Goal: Task Accomplishment & Management: Complete application form

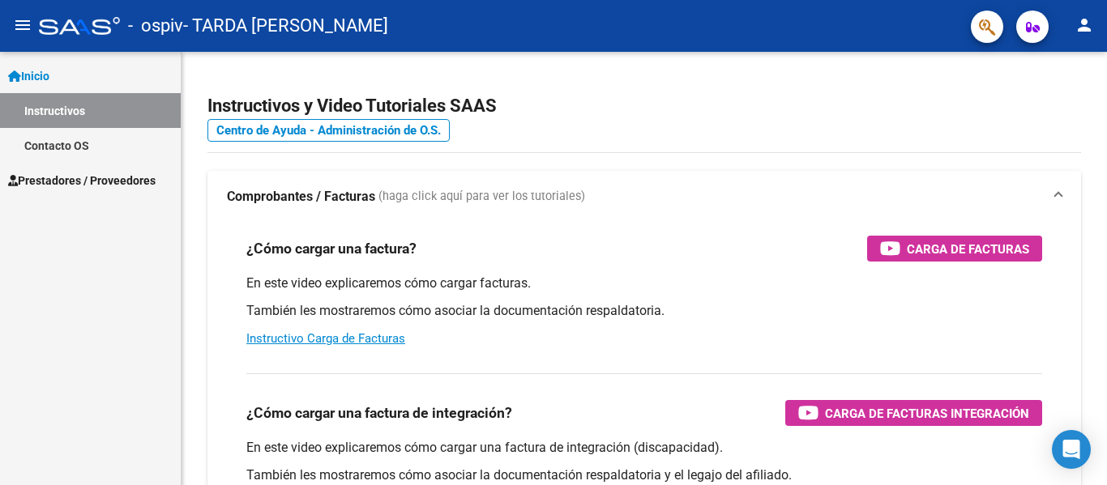
click at [113, 181] on span "Prestadores / Proveedores" at bounding box center [81, 181] width 147 height 18
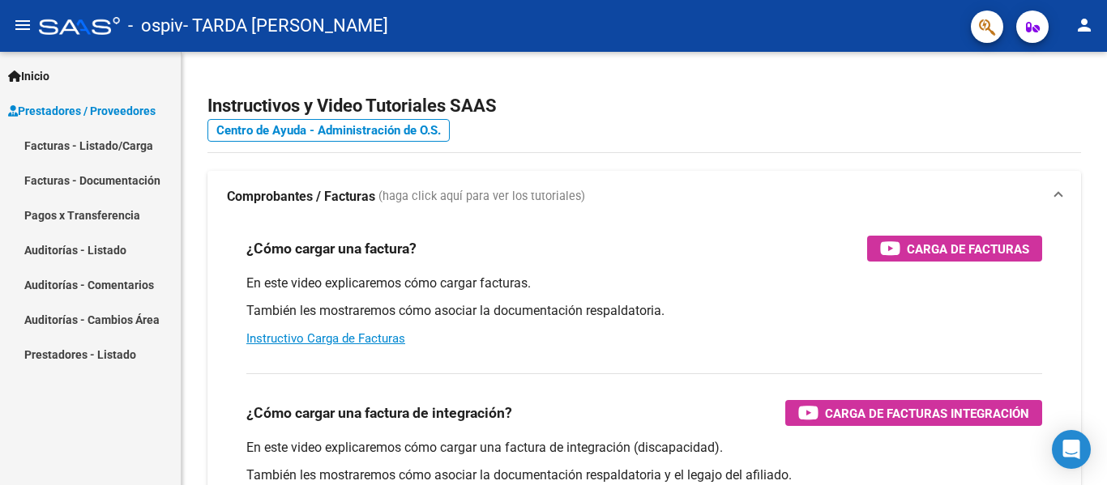
click at [95, 138] on link "Facturas - Listado/Carga" at bounding box center [90, 145] width 181 height 35
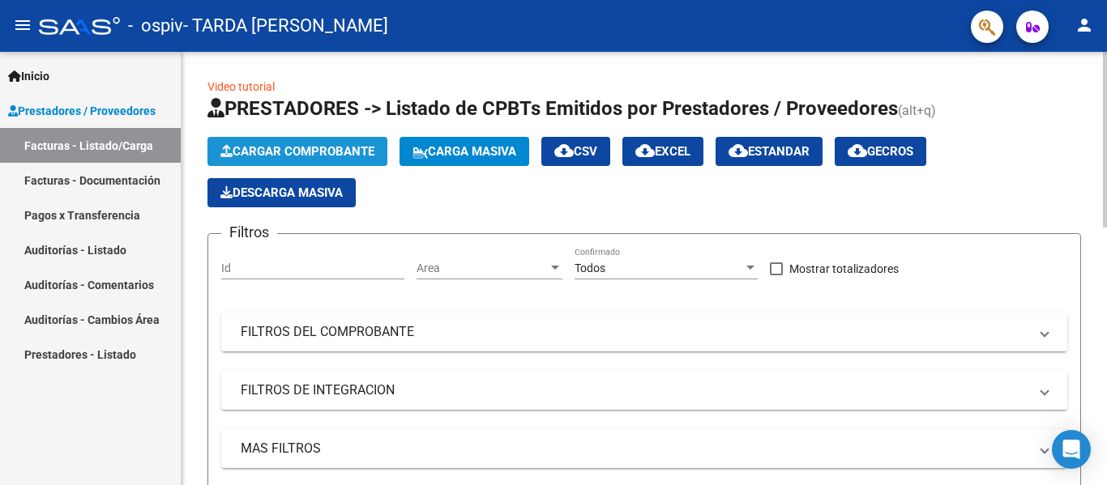
click at [304, 143] on button "Cargar Comprobante" at bounding box center [297, 151] width 180 height 29
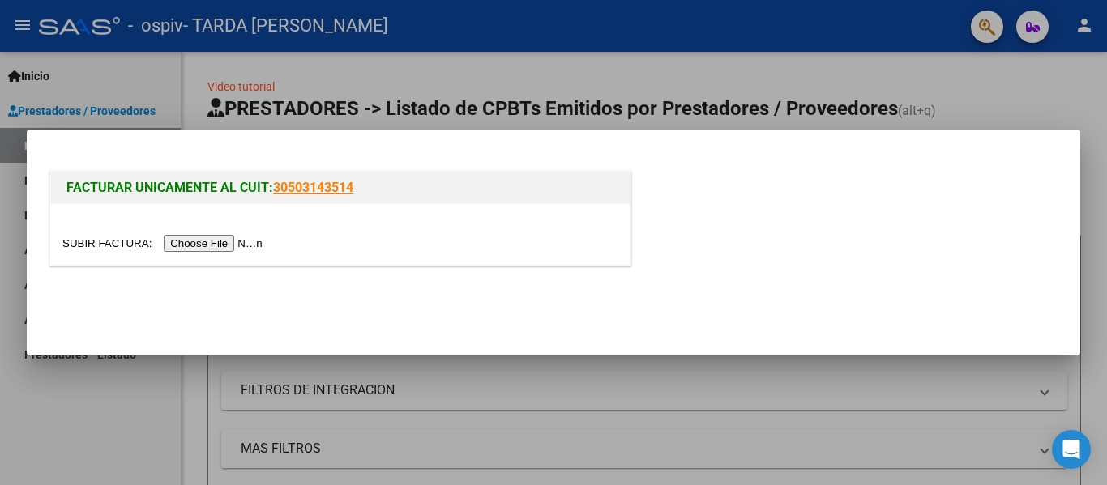
click at [190, 242] on input "file" at bounding box center [164, 243] width 205 height 17
click at [242, 242] on input "file" at bounding box center [164, 243] width 205 height 17
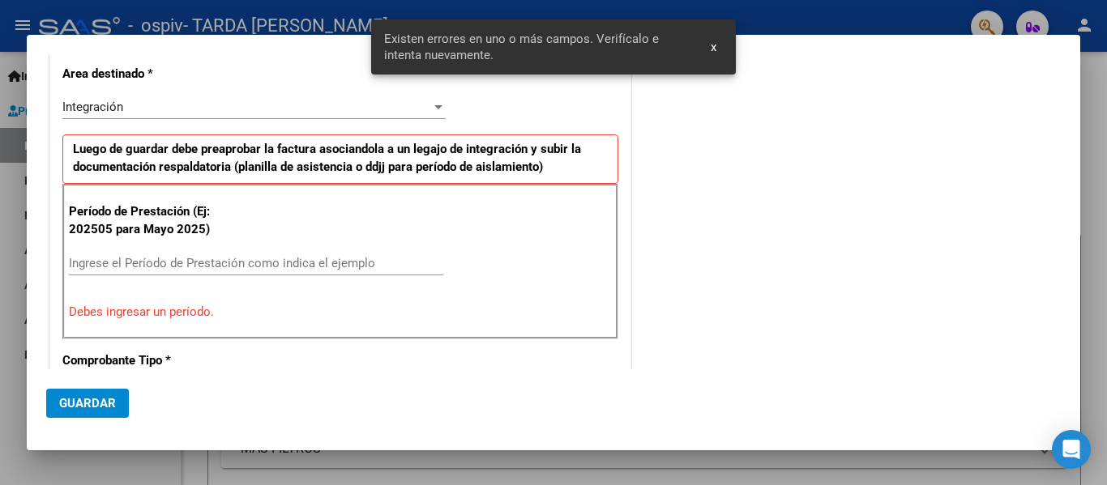
scroll to position [376, 0]
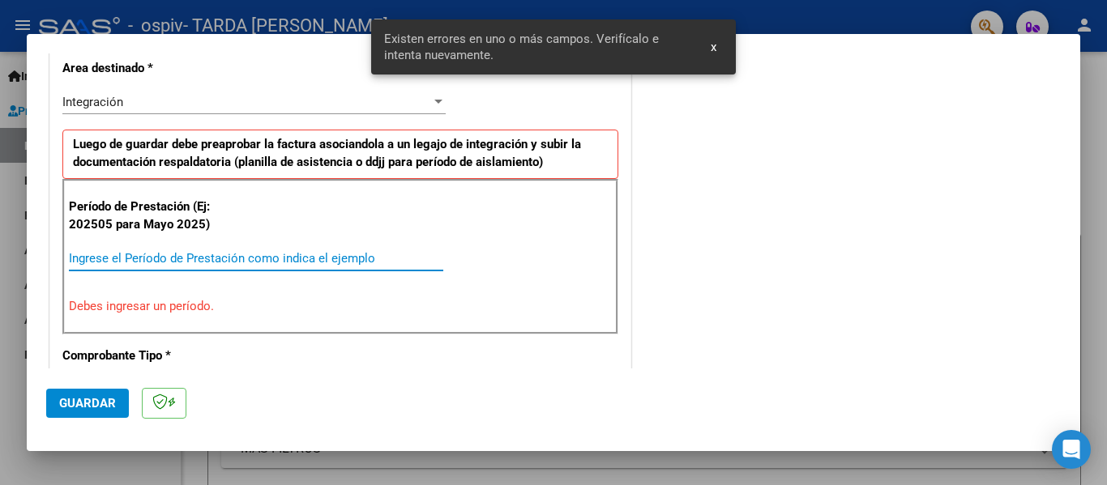
click at [293, 262] on input "Ingrese el Período de Prestación como indica el ejemplo" at bounding box center [256, 258] width 374 height 15
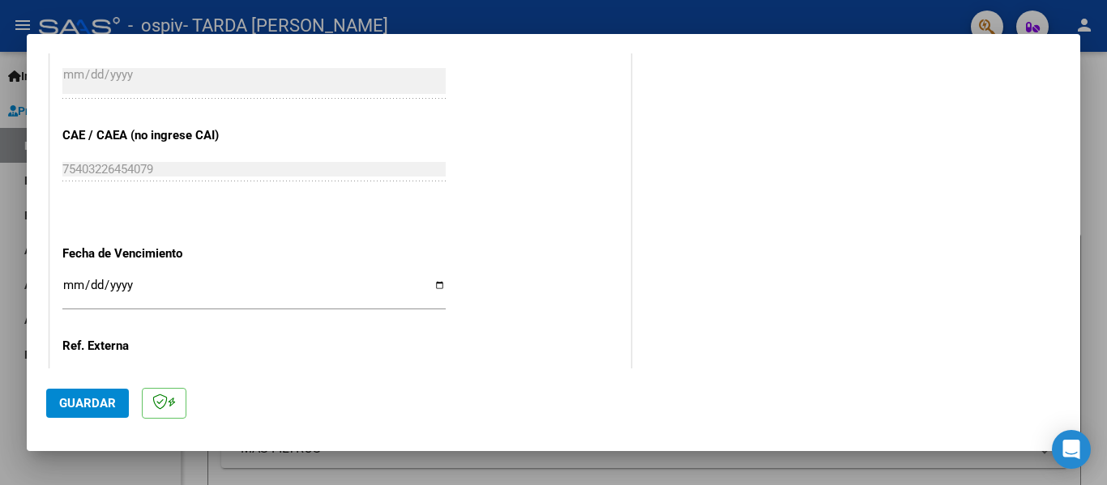
scroll to position [1024, 0]
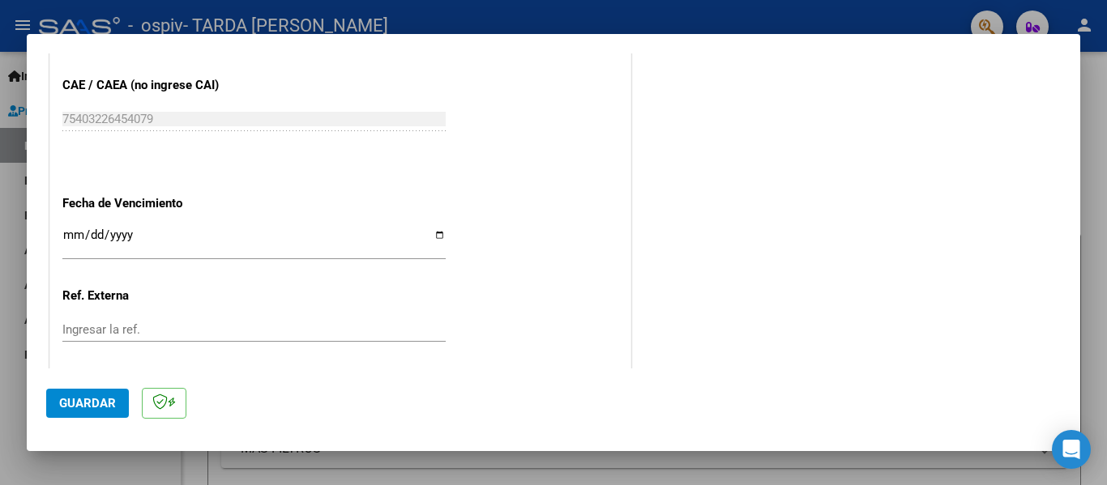
type input "202509"
click at [438, 237] on input "Ingresar la fecha" at bounding box center [253, 242] width 383 height 26
type input "[DATE]"
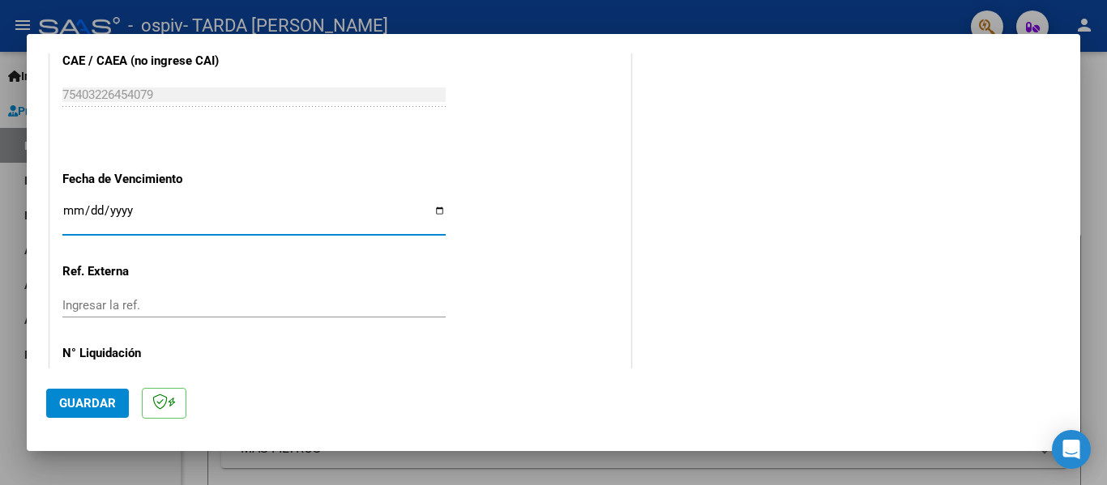
scroll to position [1111, 0]
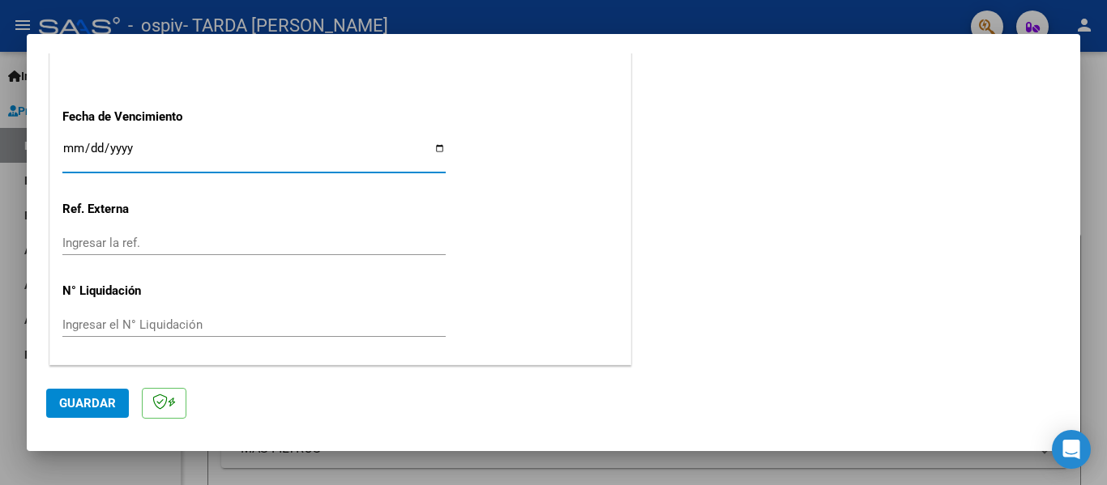
click at [96, 406] on span "Guardar" at bounding box center [87, 403] width 57 height 15
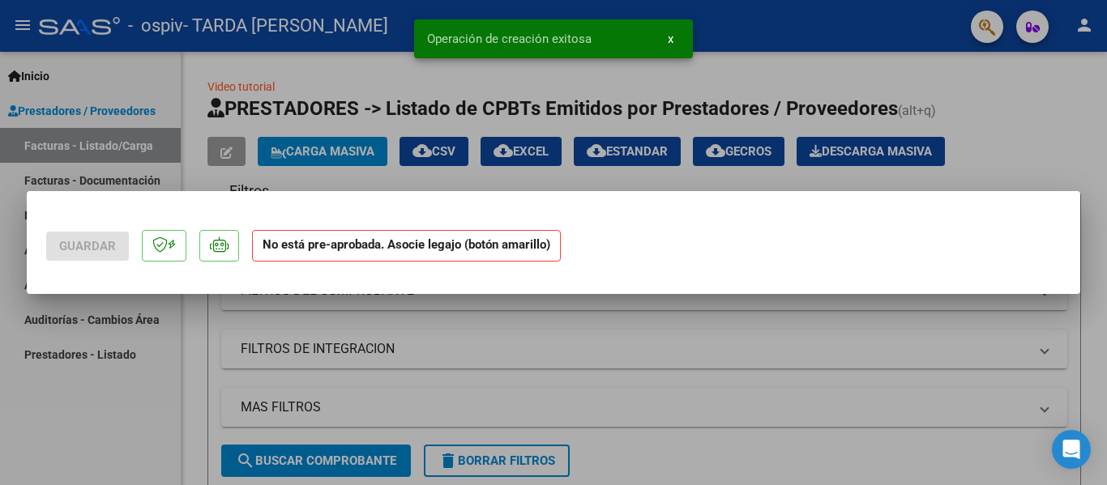
scroll to position [0, 0]
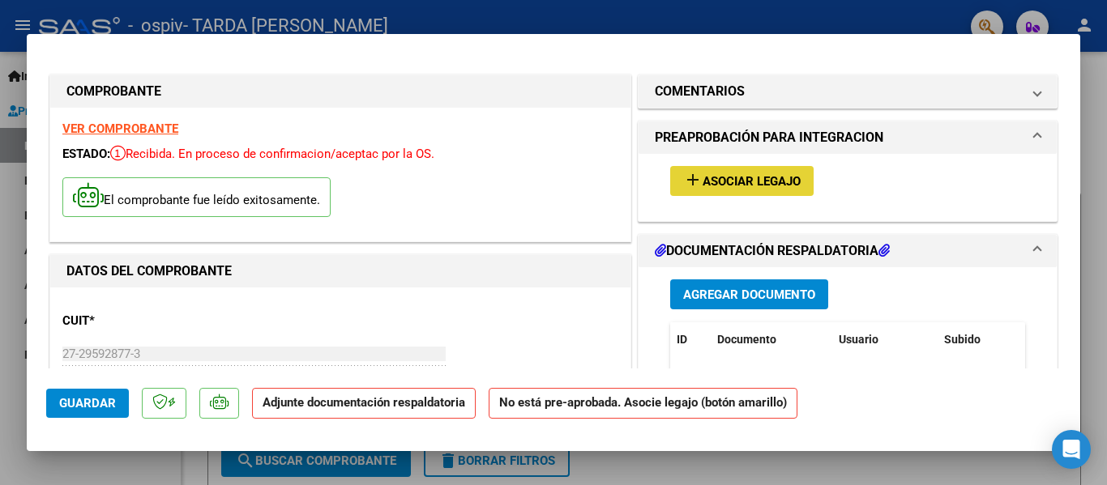
click at [771, 182] on span "Asociar Legajo" at bounding box center [752, 181] width 98 height 15
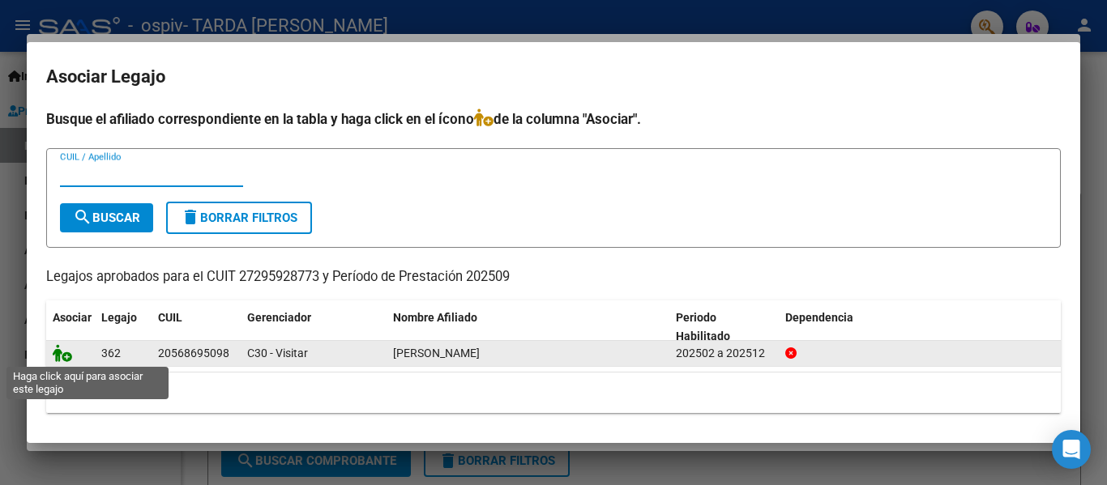
click at [66, 358] on icon at bounding box center [62, 353] width 19 height 18
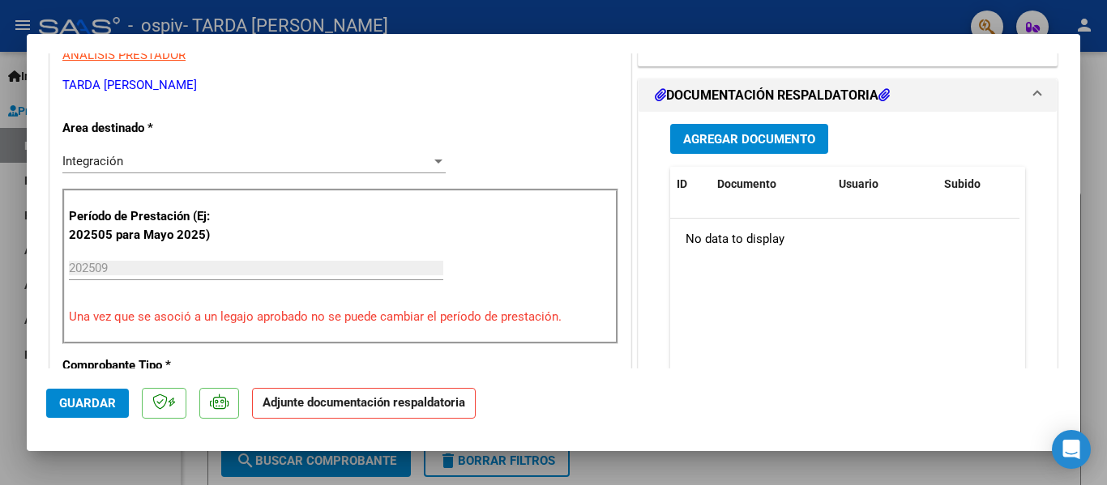
scroll to position [405, 0]
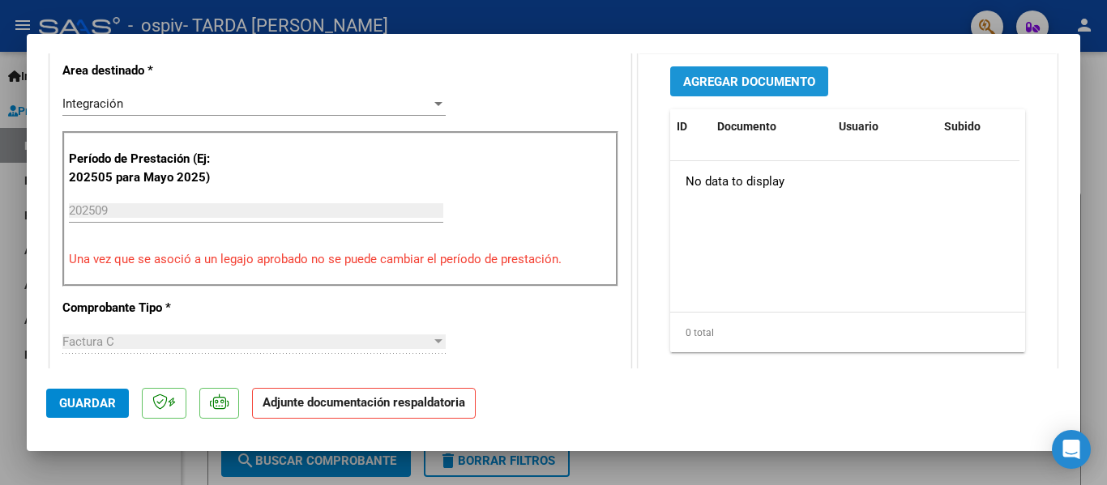
click at [752, 83] on span "Agregar Documento" at bounding box center [749, 82] width 132 height 15
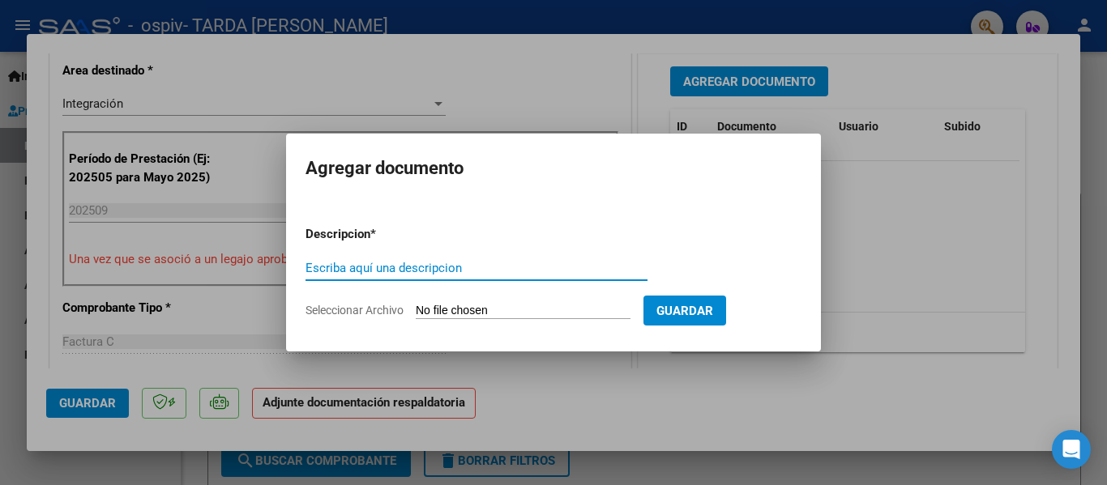
click at [366, 305] on span "Seleccionar Archivo" at bounding box center [355, 310] width 98 height 13
click at [416, 305] on input "Seleccionar Archivo" at bounding box center [523, 311] width 215 height 15
type input "C:\fakepath\[PERSON_NAME] A PSCP ASISTENCIA.pdf"
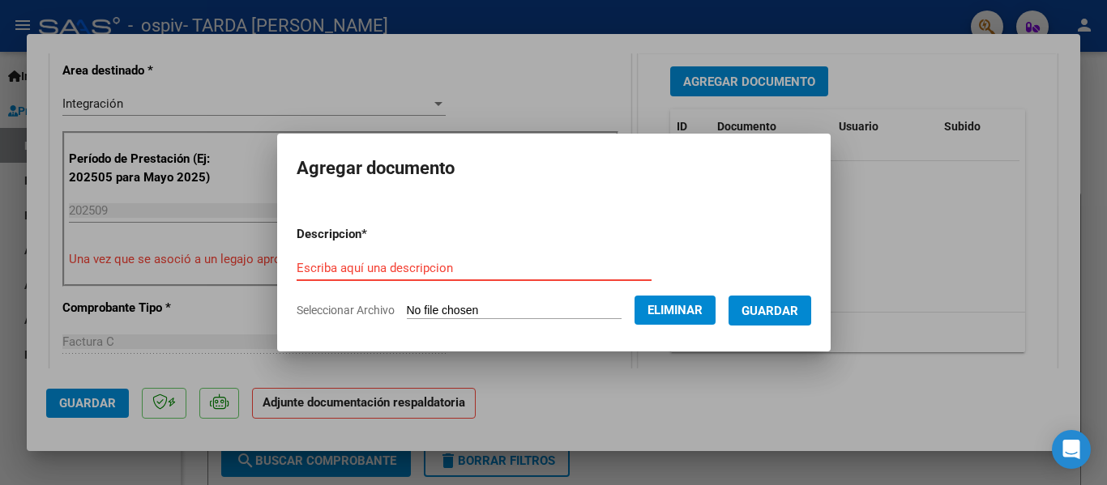
click at [423, 267] on input "Escriba aquí una descripcion" at bounding box center [474, 268] width 355 height 15
type input "PLANILLA DE ASISTENCIA"
click at [797, 312] on span "Guardar" at bounding box center [770, 311] width 57 height 15
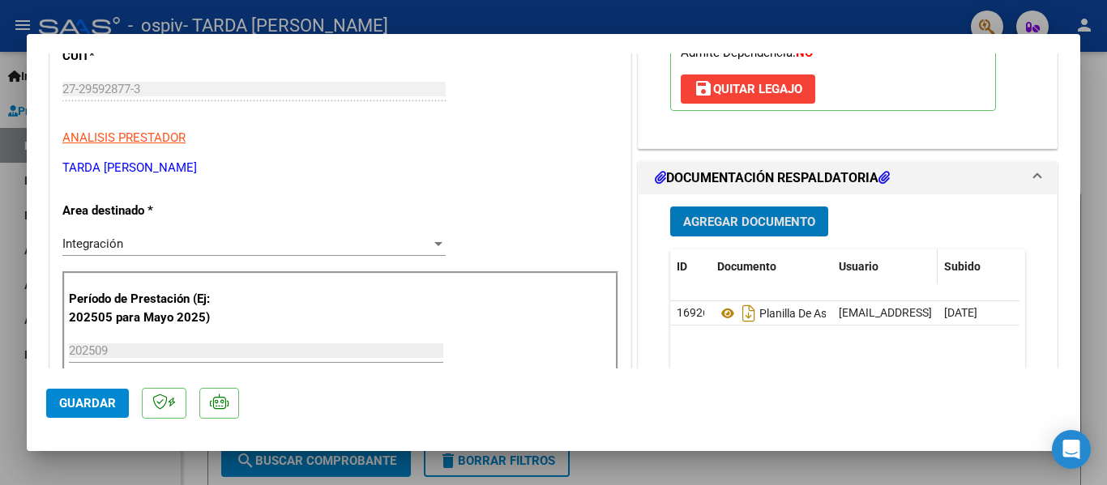
scroll to position [244, 0]
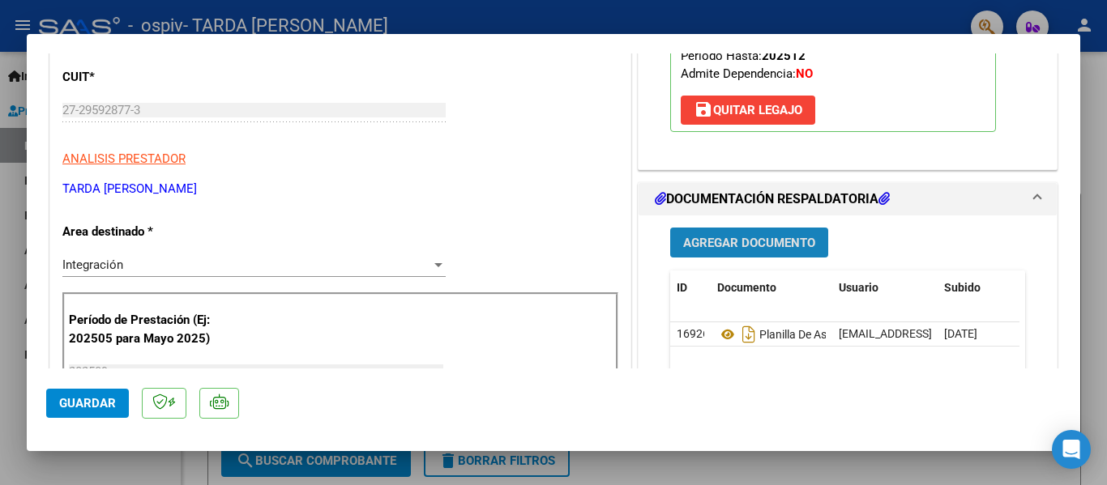
click at [748, 245] on span "Agregar Documento" at bounding box center [749, 243] width 132 height 15
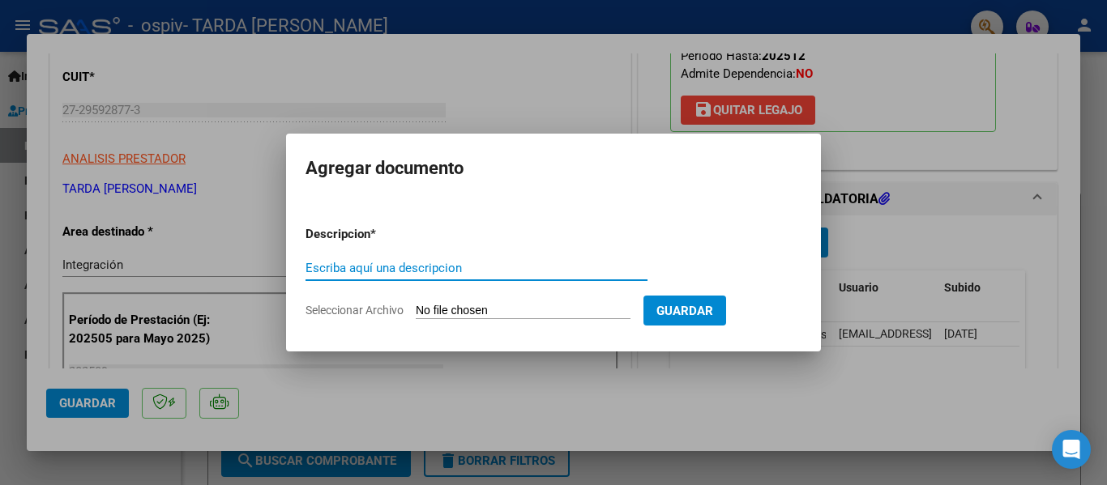
click at [498, 261] on input "Escriba aquí una descripcion" at bounding box center [477, 268] width 342 height 15
type input "AUTORIZACION"
click at [364, 312] on span "Seleccionar Archivo" at bounding box center [355, 310] width 98 height 13
click at [416, 312] on input "Seleccionar Archivo" at bounding box center [523, 311] width 215 height 15
type input "C:\fakepath\[PERSON_NAME] PSC 2025.pdf"
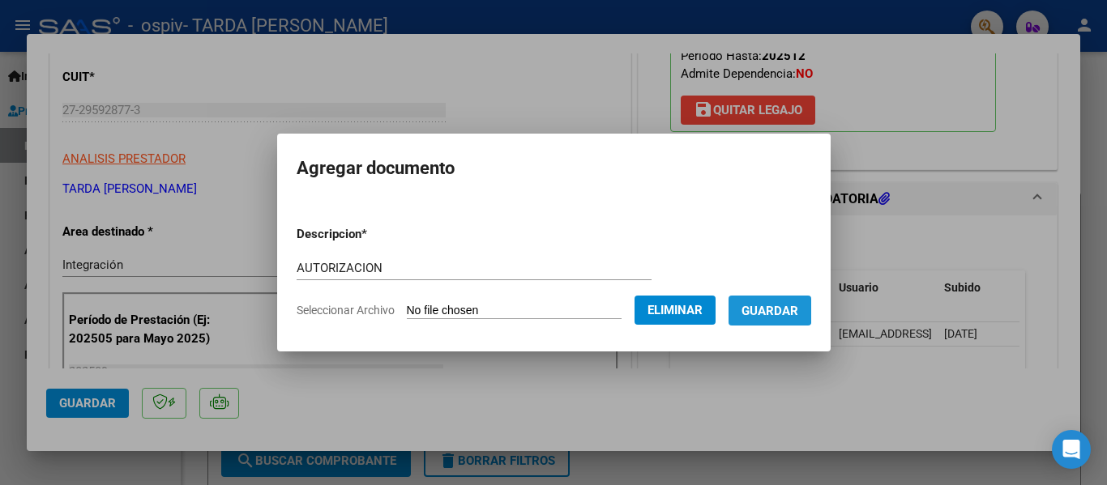
click at [770, 305] on span "Guardar" at bounding box center [770, 311] width 57 height 15
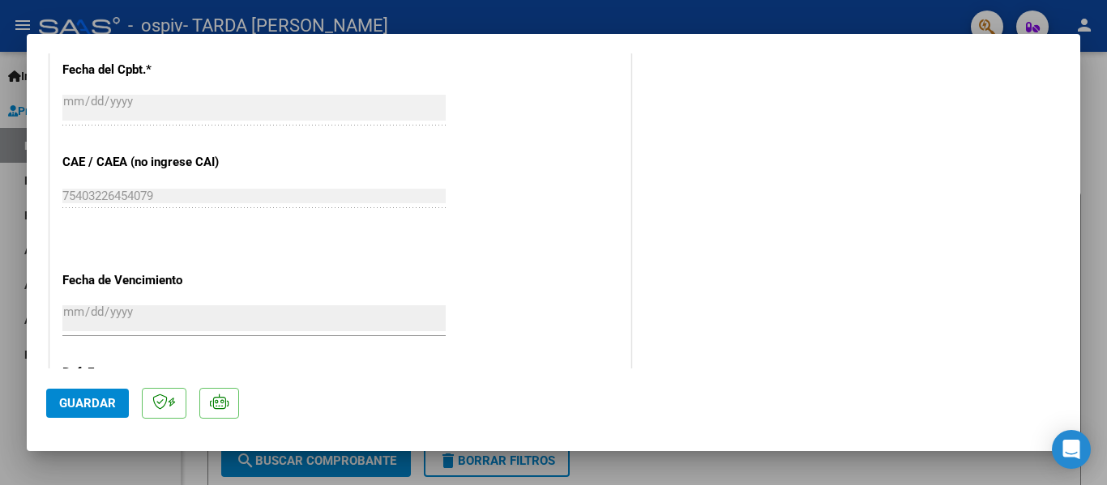
scroll to position [1135, 0]
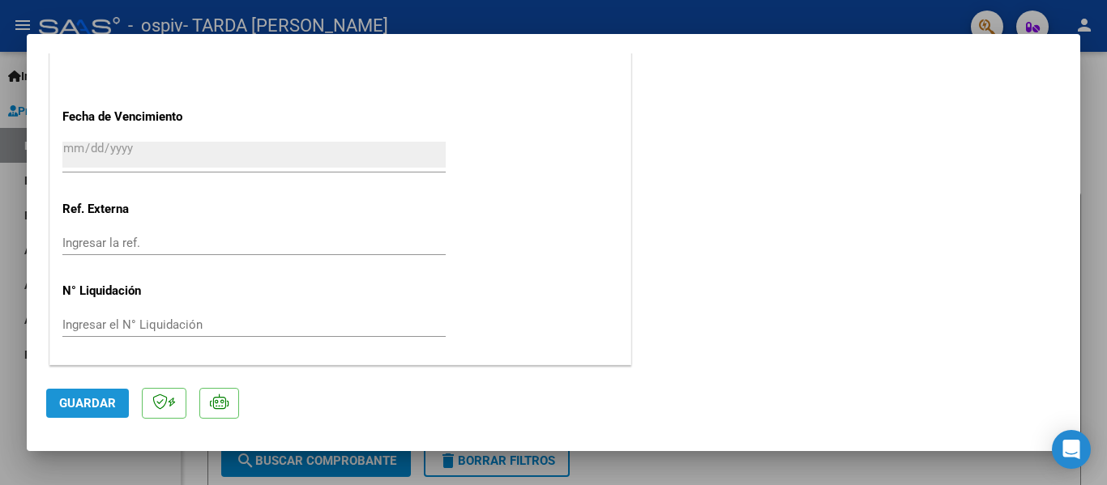
click at [112, 413] on button "Guardar" at bounding box center [87, 403] width 83 height 29
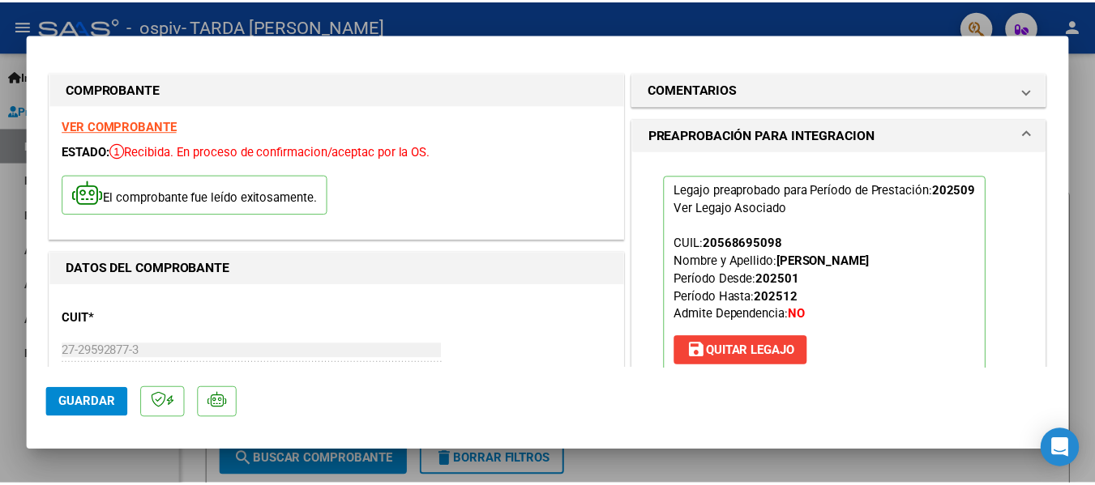
scroll to position [0, 0]
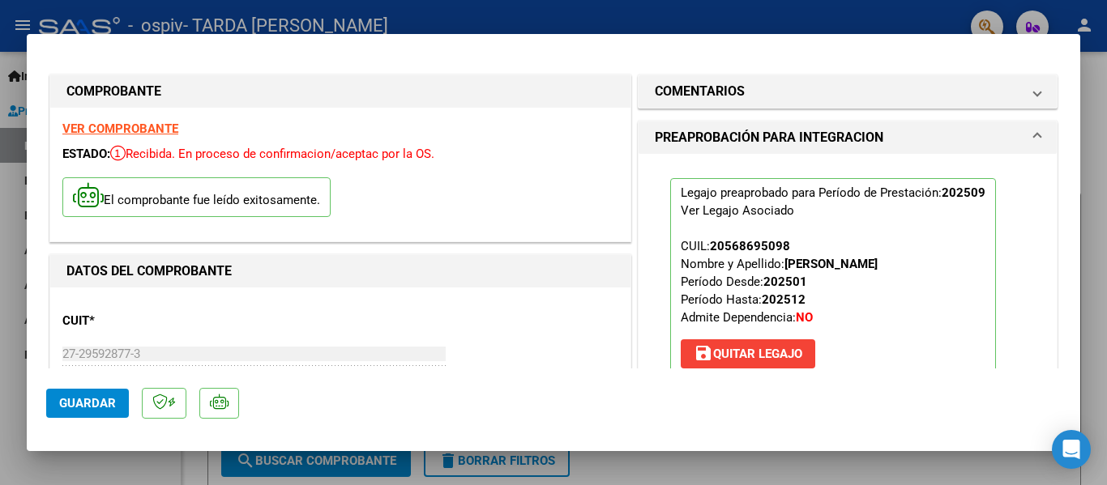
click at [1094, 193] on div at bounding box center [553, 242] width 1107 height 485
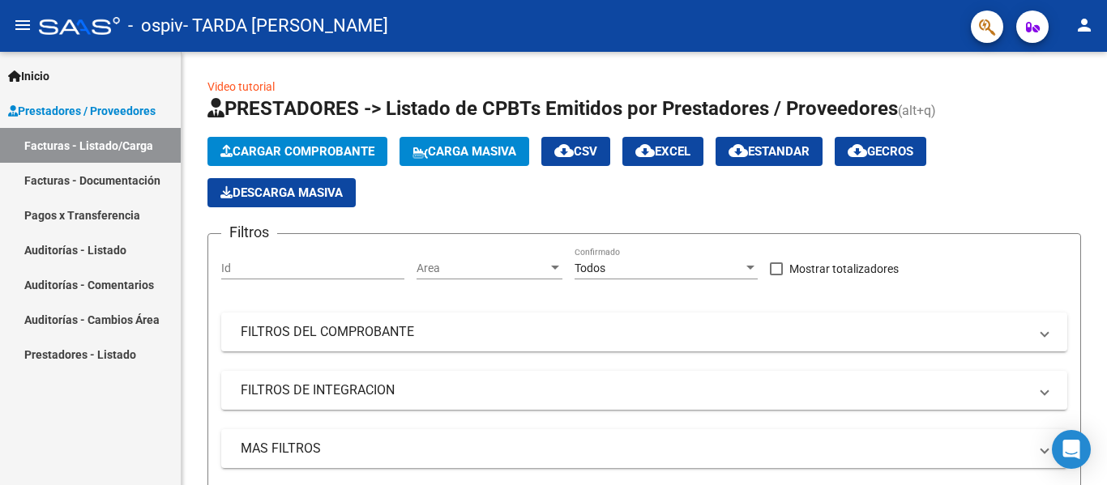
click at [1094, 19] on button "person" at bounding box center [1084, 26] width 32 height 32
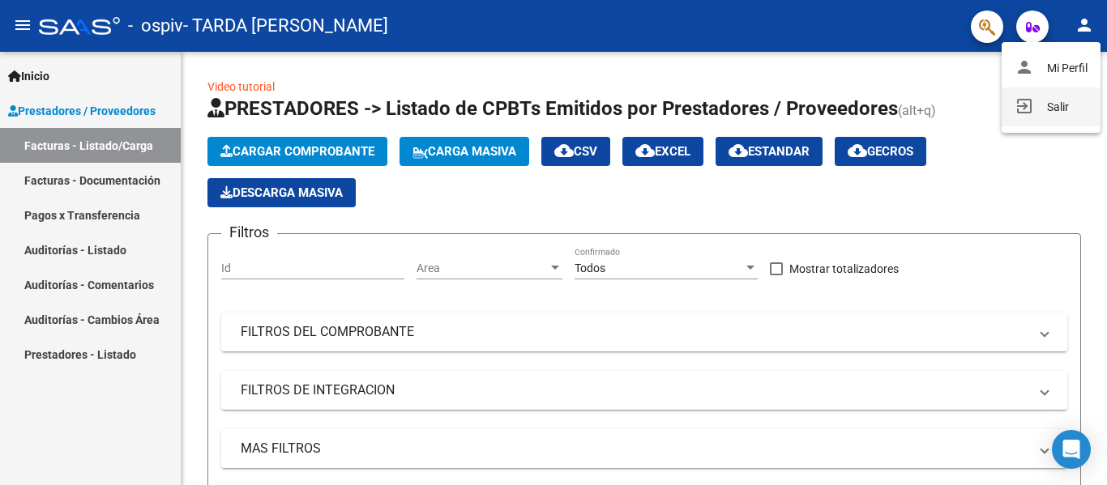
click at [1063, 108] on button "exit_to_app Salir" at bounding box center [1051, 107] width 99 height 39
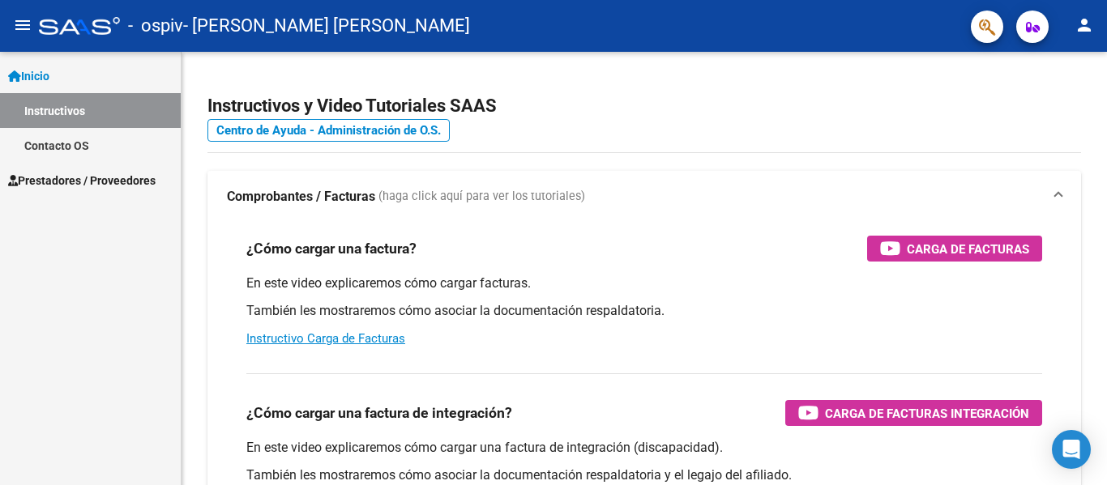
click at [78, 173] on span "Prestadores / Proveedores" at bounding box center [81, 181] width 147 height 18
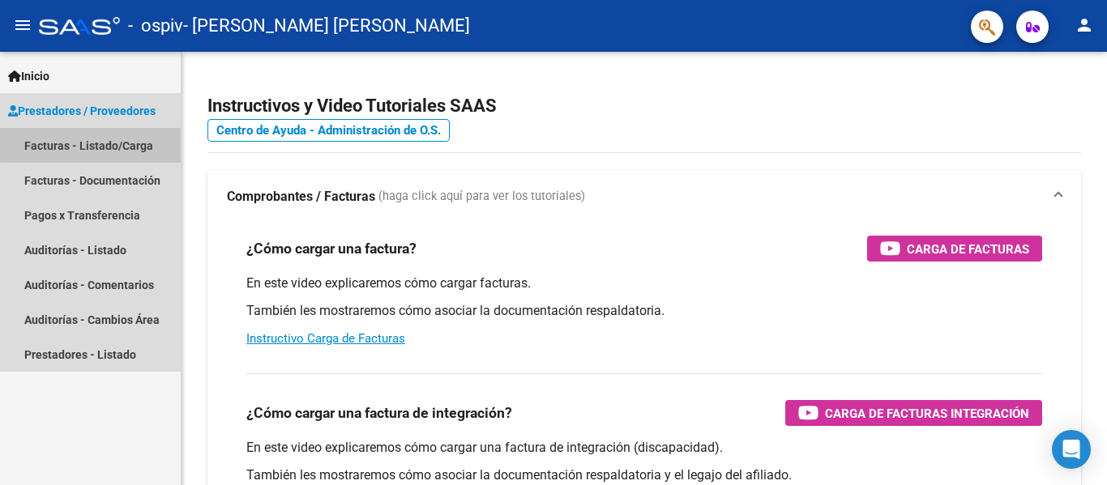
click at [144, 141] on link "Facturas - Listado/Carga" at bounding box center [90, 145] width 181 height 35
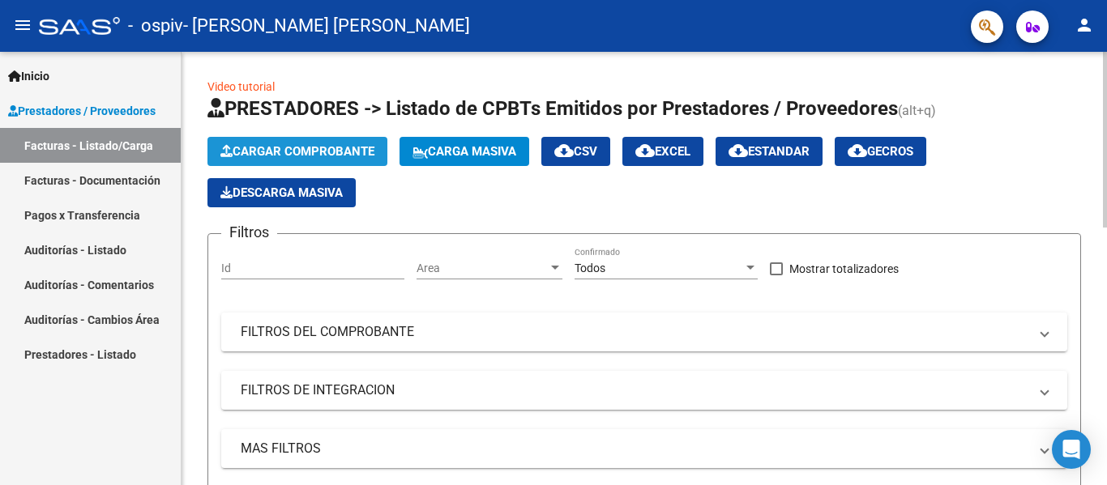
click at [327, 156] on span "Cargar Comprobante" at bounding box center [297, 151] width 154 height 15
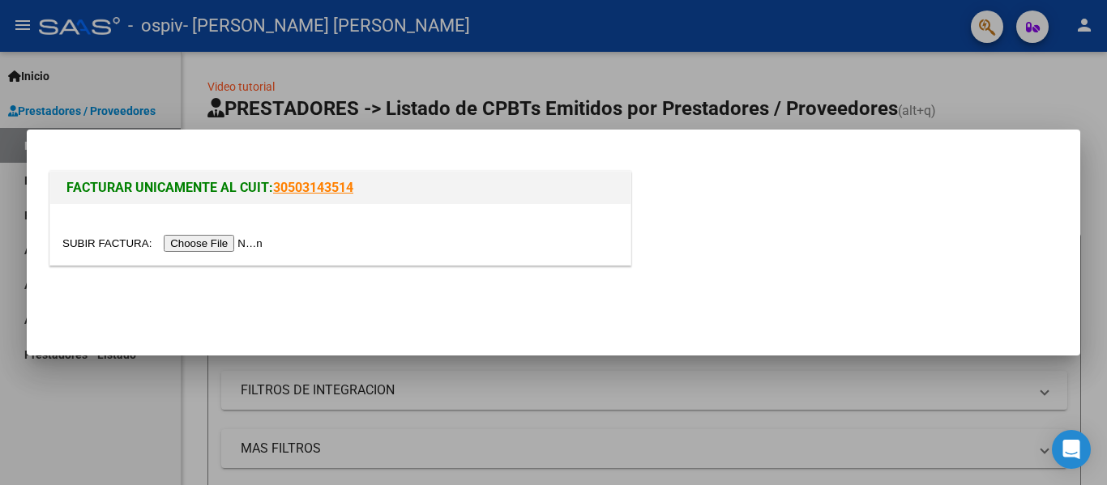
click at [224, 244] on input "file" at bounding box center [164, 243] width 205 height 17
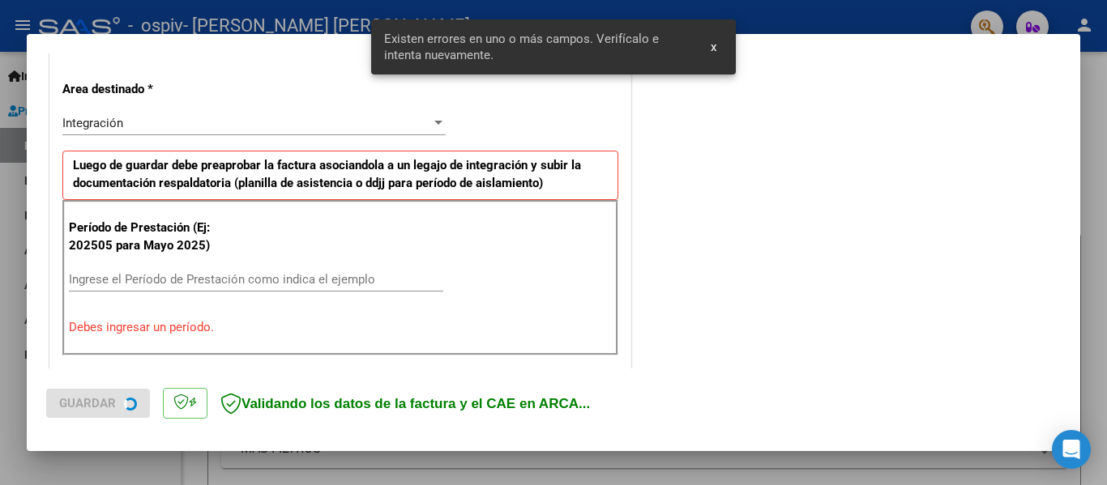
scroll to position [376, 0]
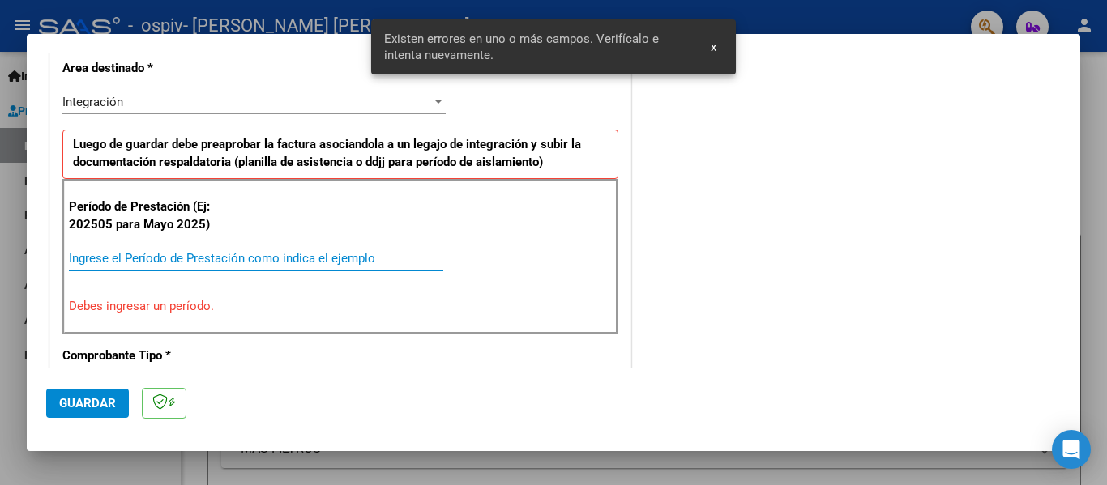
click at [326, 261] on input "Ingrese el Período de Prestación como indica el ejemplo" at bounding box center [256, 258] width 374 height 15
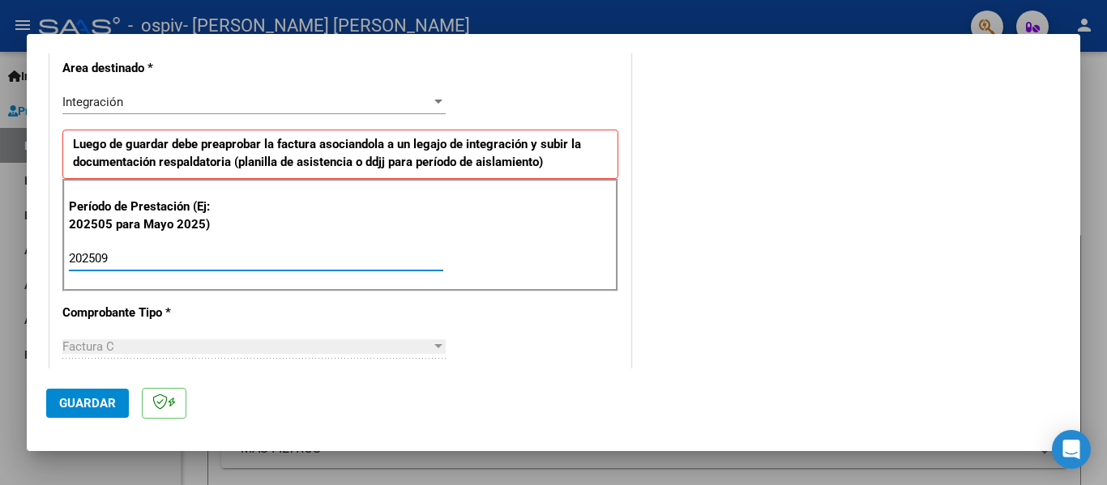
type input "202509"
click at [406, 301] on div "CUIT * 27-31781076-3 Ingresar CUIT ANALISIS PRESTADOR GONZALEZ JULIETA VANESA A…" at bounding box center [340, 490] width 580 height 1220
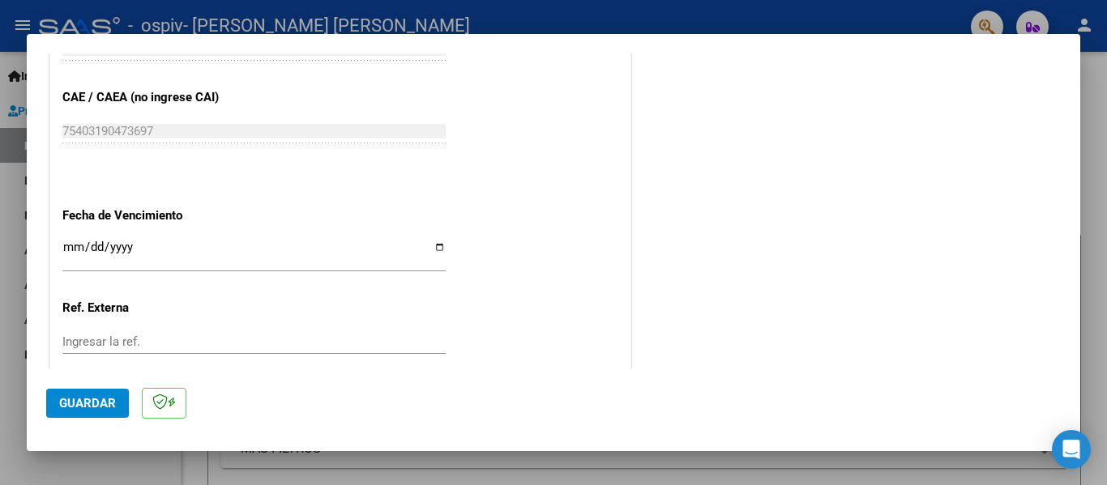
scroll to position [1030, 0]
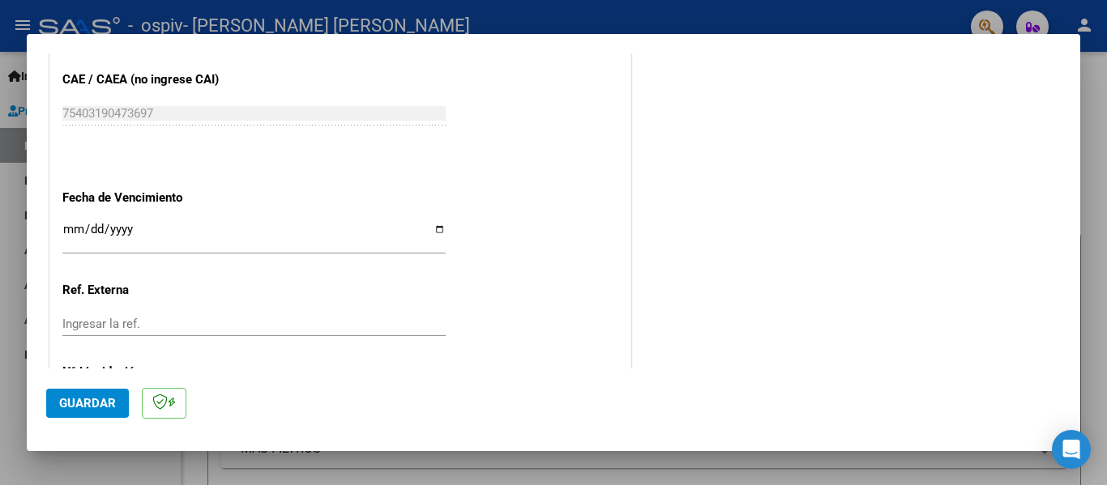
click at [440, 232] on input "Ingresar la fecha" at bounding box center [253, 236] width 383 height 26
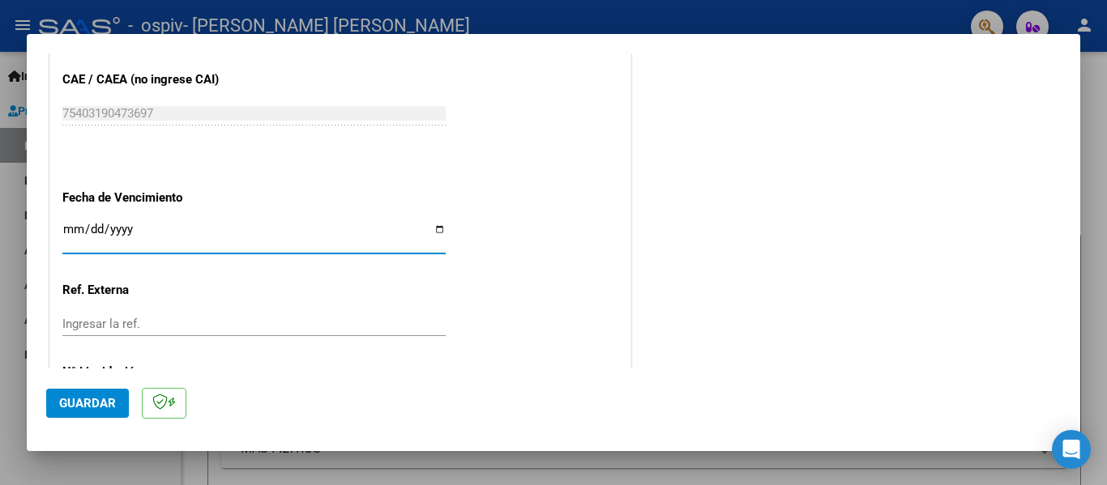
type input "[DATE]"
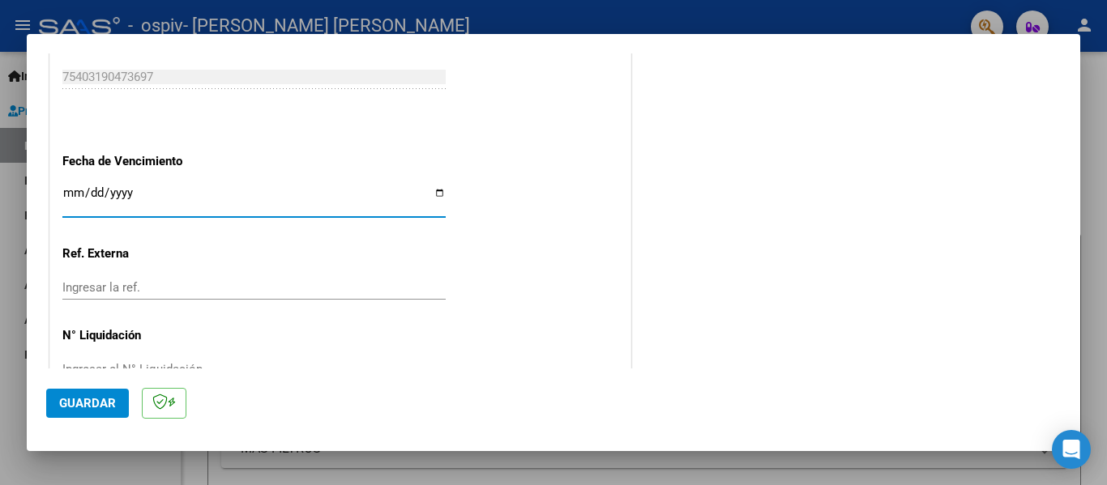
scroll to position [1111, 0]
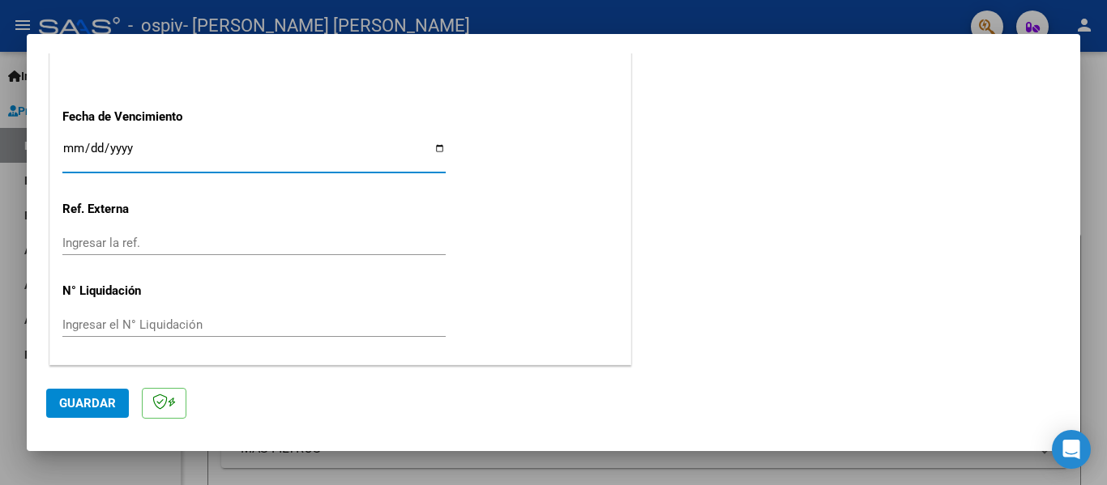
click at [83, 411] on span "Guardar" at bounding box center [87, 403] width 57 height 15
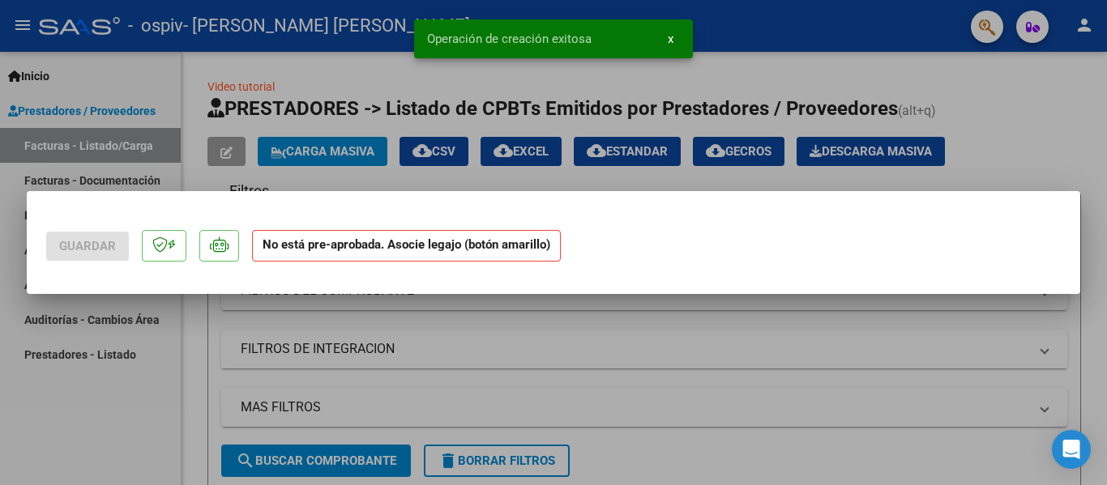
scroll to position [0, 0]
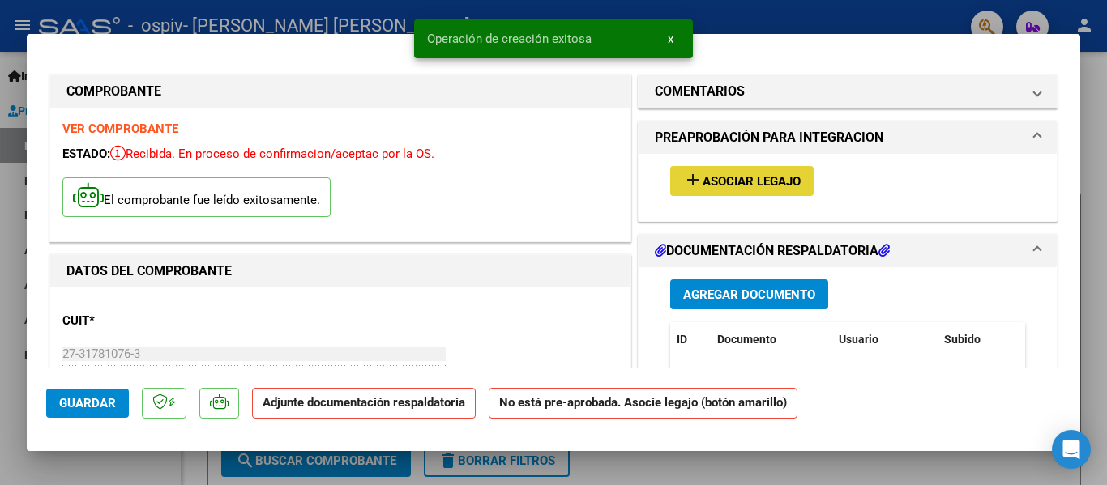
click at [789, 176] on span "Asociar Legajo" at bounding box center [752, 181] width 98 height 15
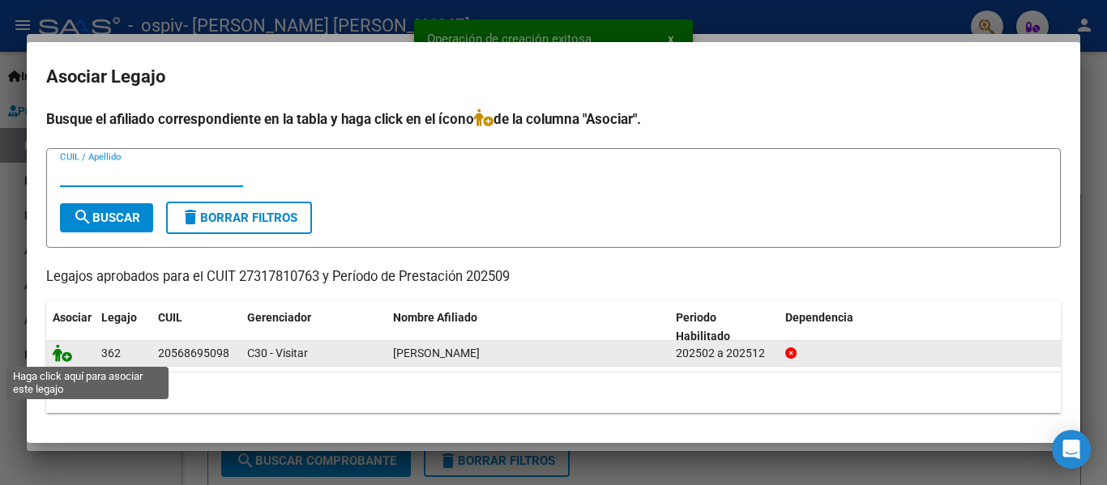
click at [66, 357] on icon at bounding box center [62, 353] width 19 height 18
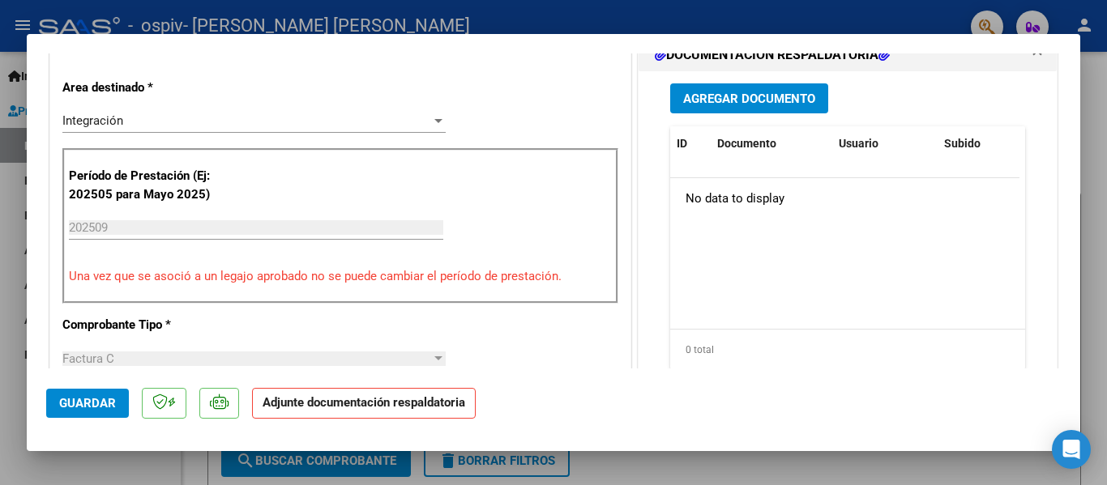
scroll to position [405, 0]
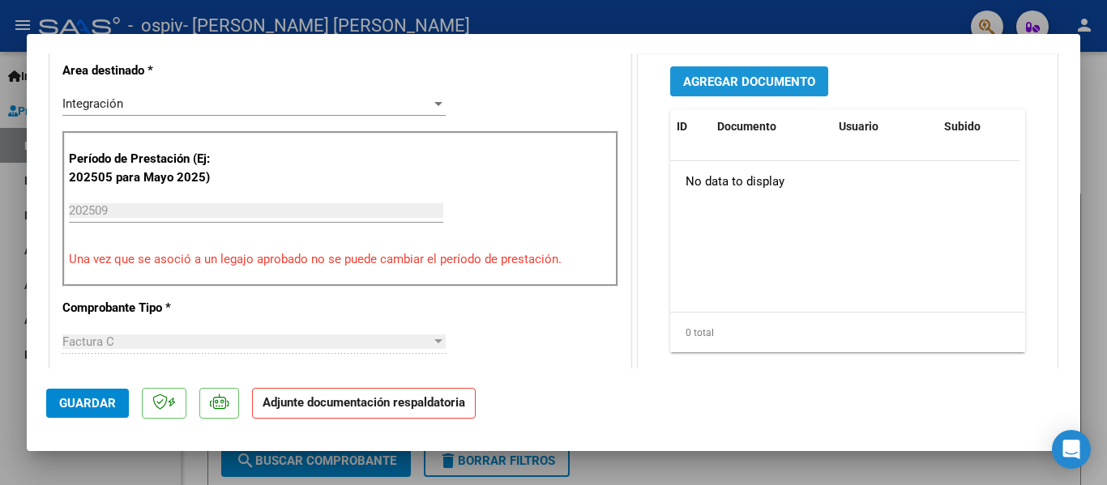
click at [753, 81] on span "Agregar Documento" at bounding box center [749, 82] width 132 height 15
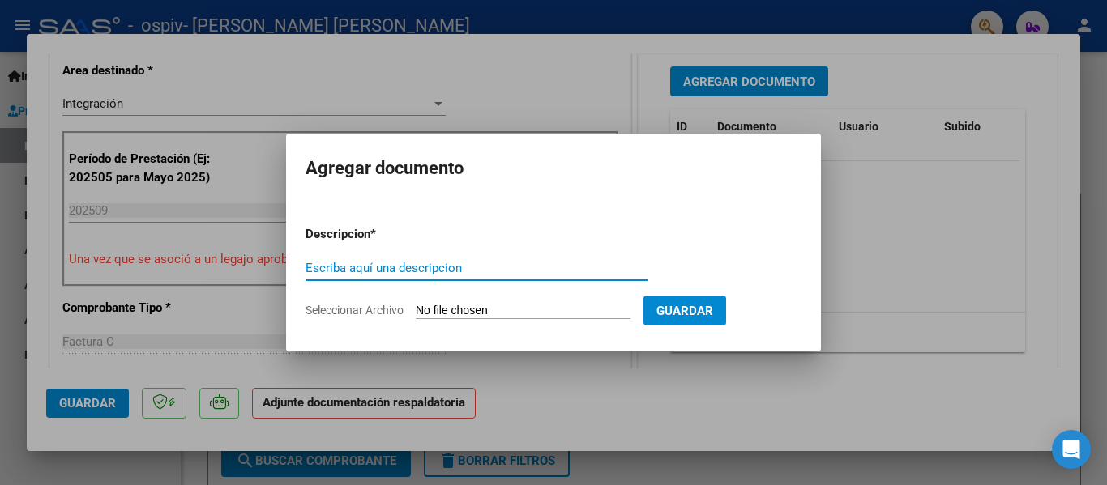
click at [368, 264] on input "Escriba aquí una descripcion" at bounding box center [477, 268] width 342 height 15
type input "PLANILLA DE ASISTENCIA"
click at [383, 312] on span "Seleccionar Archivo" at bounding box center [355, 310] width 98 height 13
click at [416, 312] on input "Seleccionar Archivo" at bounding box center [523, 311] width 215 height 15
type input "C:\fakepath\MARTINEZ A PSP ASISTENCIA.pdf"
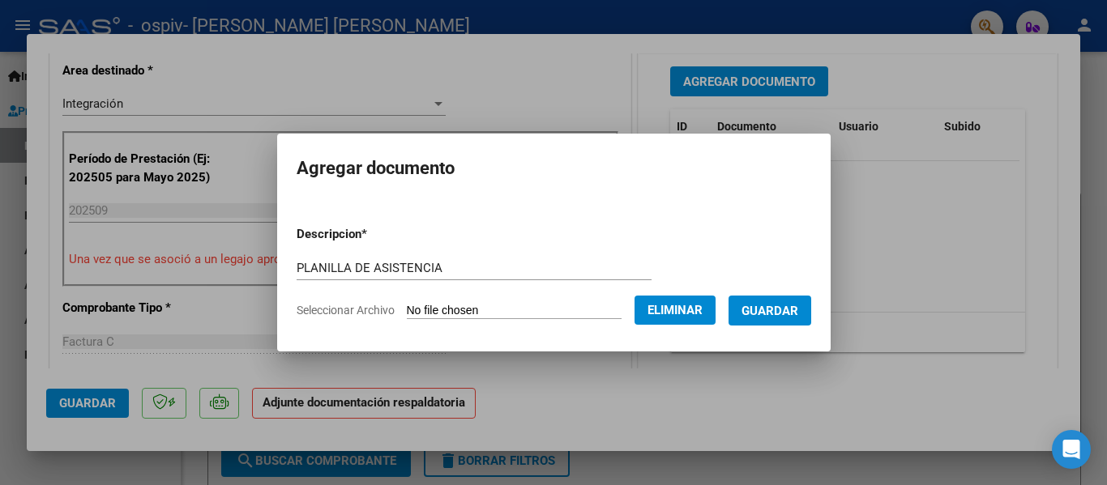
click at [789, 315] on span "Guardar" at bounding box center [770, 311] width 57 height 15
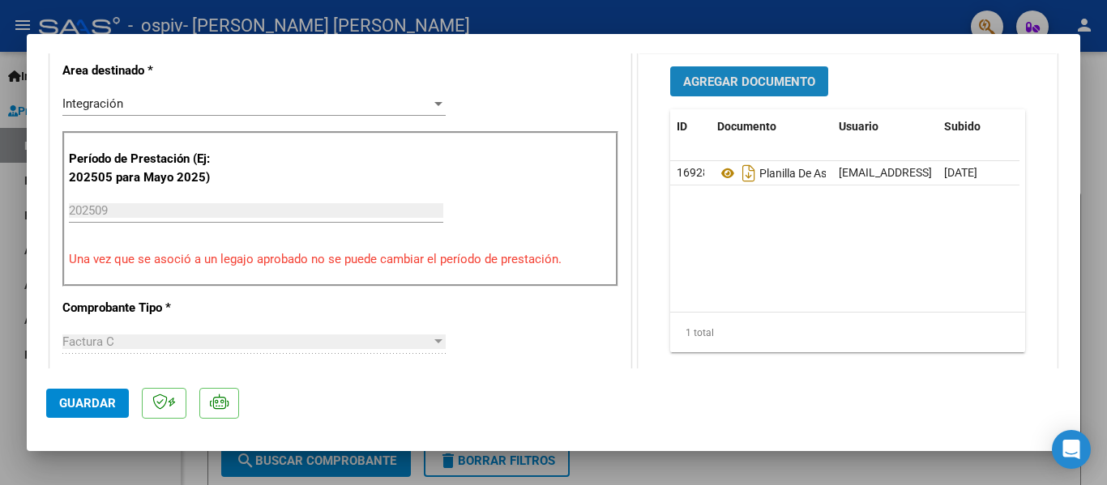
click at [750, 83] on span "Agregar Documento" at bounding box center [749, 82] width 132 height 15
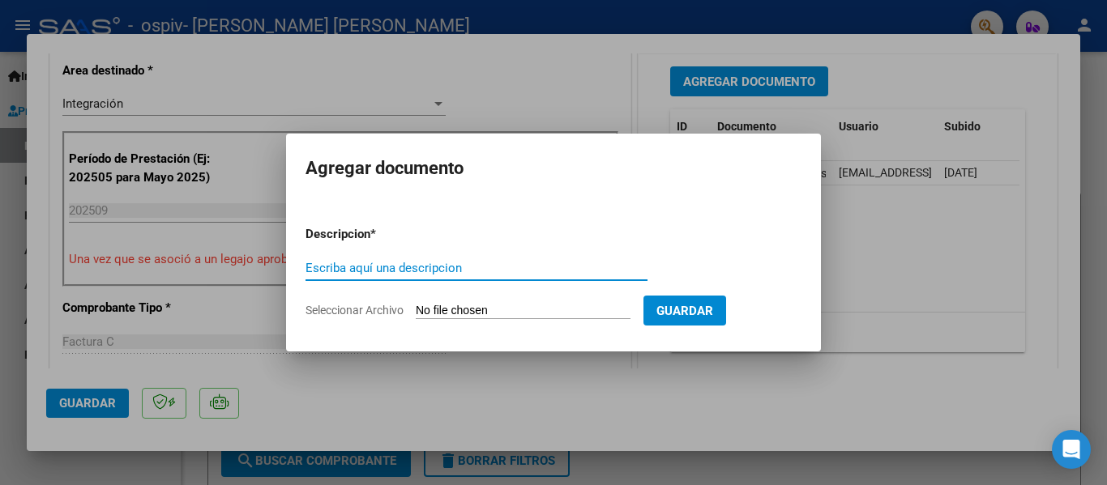
click at [383, 268] on input "Escriba aquí una descripcion" at bounding box center [477, 268] width 342 height 15
type input "AUTORIZACION"
click at [374, 319] on form "Descripcion * AUTORIZACION Escriba aquí una descripcion Seleccionar Archivo Gua…" at bounding box center [554, 272] width 496 height 118
click at [368, 310] on span "Seleccionar Archivo" at bounding box center [355, 310] width 98 height 13
click at [416, 310] on input "Seleccionar Archivo" at bounding box center [523, 311] width 215 height 15
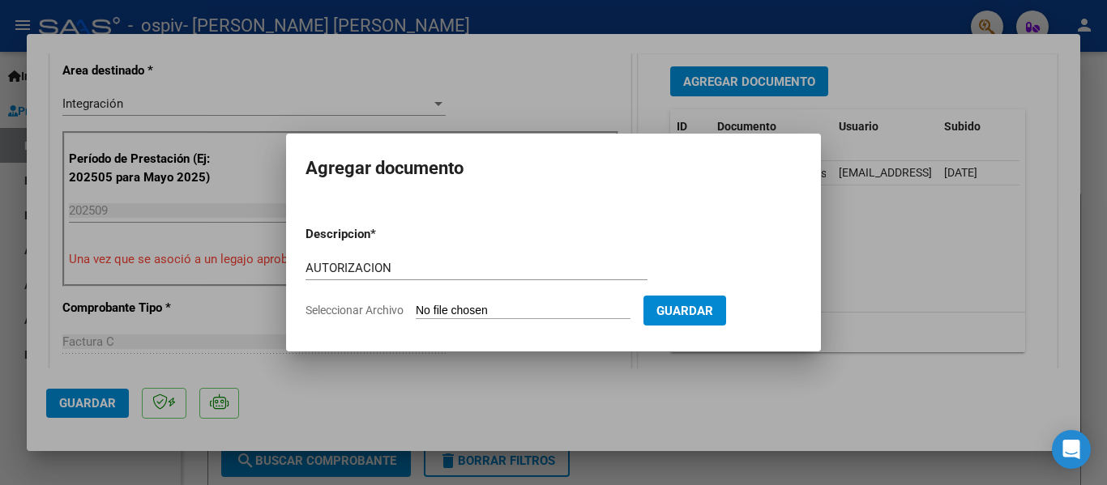
type input "C:\fakepath\MARTINEZ ALEJO PSP.pdf"
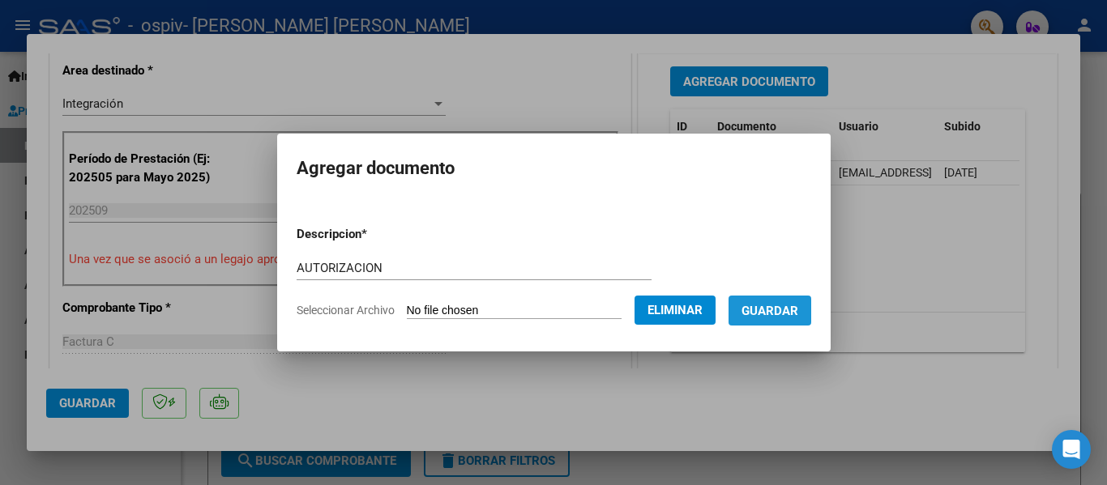
click at [798, 313] on span "Guardar" at bounding box center [770, 311] width 57 height 15
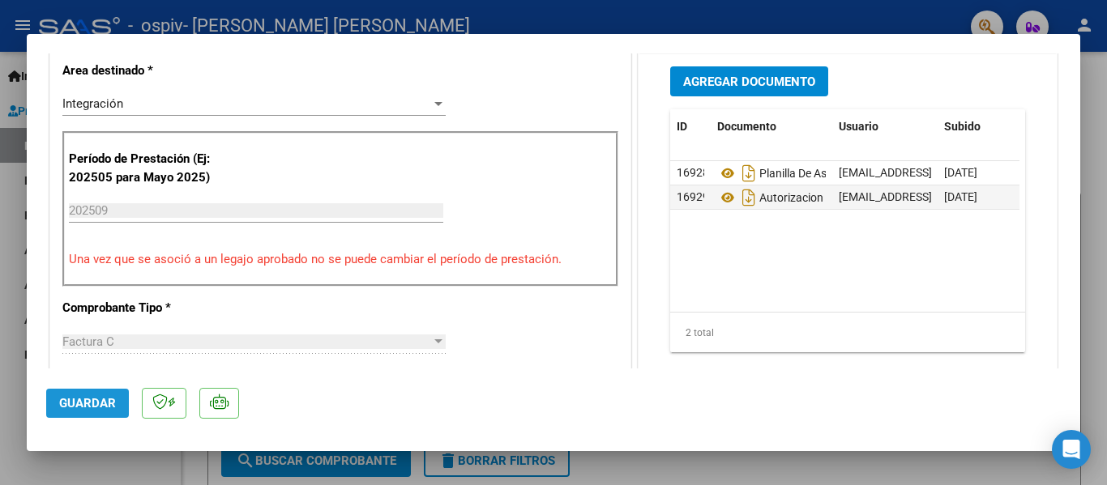
click at [116, 409] on button "Guardar" at bounding box center [87, 403] width 83 height 29
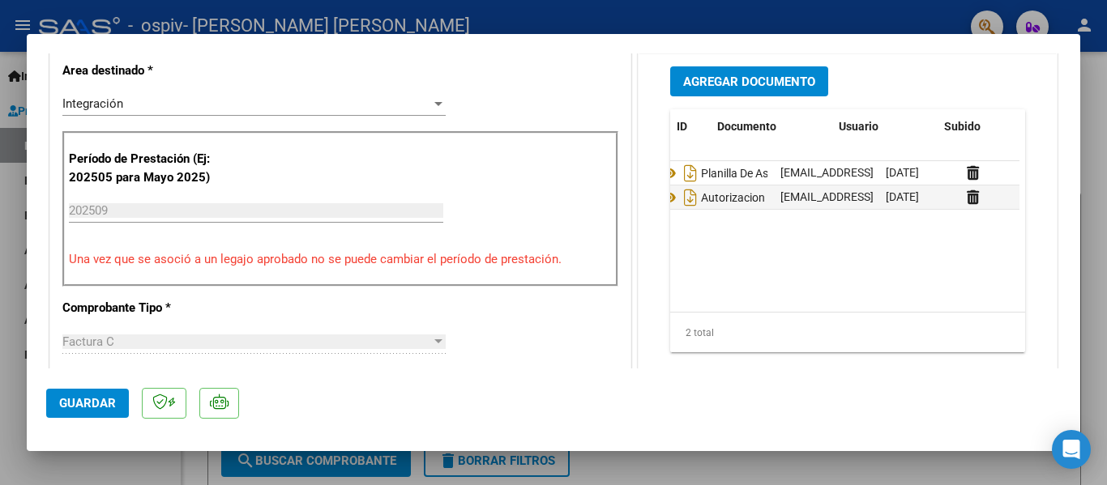
scroll to position [0, 0]
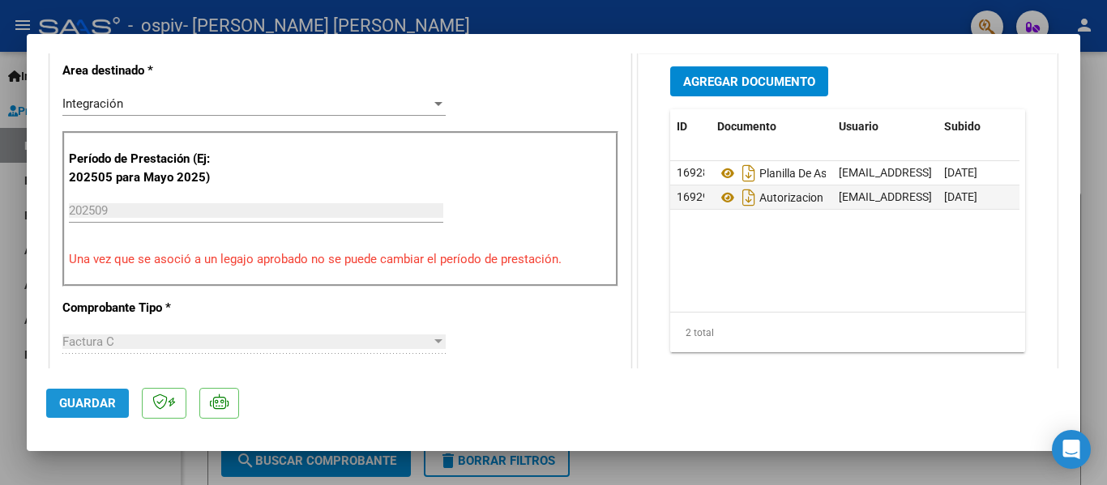
click at [100, 403] on span "Guardar" at bounding box center [87, 403] width 57 height 15
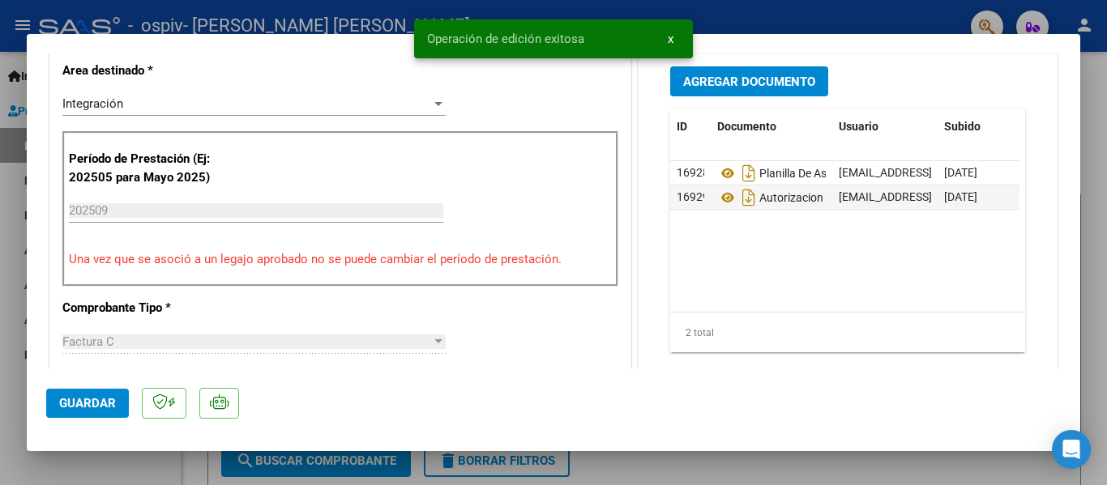
click at [1093, 78] on div at bounding box center [553, 242] width 1107 height 485
type input "$ 0,00"
